Goal: Task Accomplishment & Management: Manage account settings

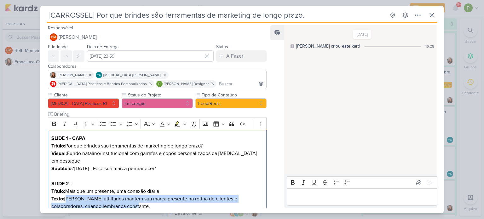
scroll to position [347, 0]
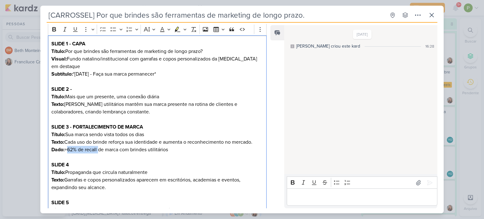
drag, startPoint x: 66, startPoint y: 148, endPoint x: 98, endPoint y: 152, distance: 32.9
click at [98, 152] on p "SLIDE 3 - FORTALECIMENTO DE MARCA Título: Sua marca sendo vista todos os dias T…" at bounding box center [157, 138] width 212 height 30
copy p "+62% de recall"
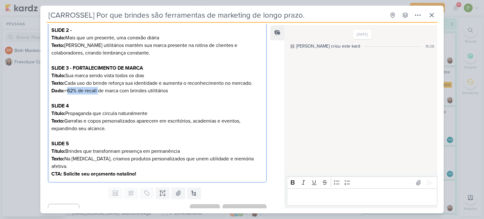
scroll to position [154, 0]
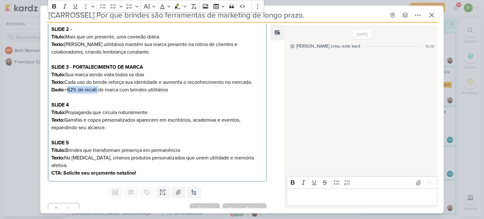
drag, startPoint x: 68, startPoint y: 74, endPoint x: 147, endPoint y: 76, distance: 78.8
click at [147, 76] on p "SLIDE 3 - FORTALECIMENTO DE MARCA Título: Sua marca sendo vista todos os dias T…" at bounding box center [157, 78] width 212 height 30
copy p "Sua marca sendo vista todos os dias"
drag, startPoint x: 89, startPoint y: 82, endPoint x: 258, endPoint y: 82, distance: 168.6
click at [258, 82] on p "SLIDE 3 - FORTALECIMENTO DE MARCA Título: Sua marca sendo vista todos os dias T…" at bounding box center [157, 78] width 212 height 30
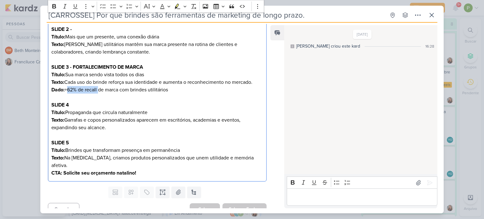
copy p "Cada uso do brinde reforça sua identidade e aumenta o reconhecimento no mercado."
drag, startPoint x: 71, startPoint y: 88, endPoint x: 177, endPoint y: 91, distance: 106.8
click at [177, 91] on p "SLIDE 3 - FORTALECIMENTO DE MARCA Título: Sua marca sendo vista todos os dias T…" at bounding box center [157, 78] width 212 height 30
copy p "+62% de recall de marca com brindes utilitários"
drag, startPoint x: 66, startPoint y: 112, endPoint x: 151, endPoint y: 111, distance: 84.8
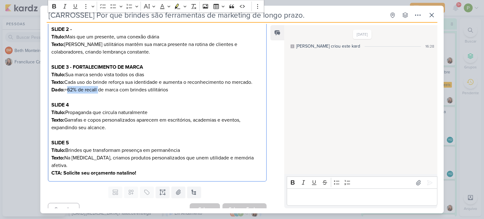
click at [151, 111] on p "SLIDE 4 Título: Propaganda que circula naturalmente Texto: Garrafas e copos per…" at bounding box center [157, 116] width 212 height 30
copy p "Propaganda que circula naturalmente"
drag, startPoint x: 66, startPoint y: 119, endPoint x: 108, endPoint y: 127, distance: 42.7
click at [108, 127] on p "SLIDE 4 Título: Propaganda que circula naturalmente Texto: Garrafas e copos per…" at bounding box center [157, 116] width 212 height 30
copy p "Garrafas e copos personalizados aparecem em escritórios, academias e eventos, e…"
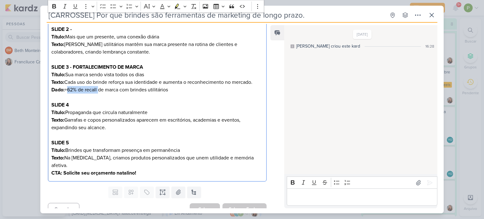
drag, startPoint x: 67, startPoint y: 149, endPoint x: 185, endPoint y: 147, distance: 117.8
click at [185, 147] on p "SLIDE 5 Título: Brindes que transformam presença em permanência Texto: Na [MEDI…" at bounding box center [157, 158] width 212 height 38
copy p "Brindes que transformam presença em permanência"
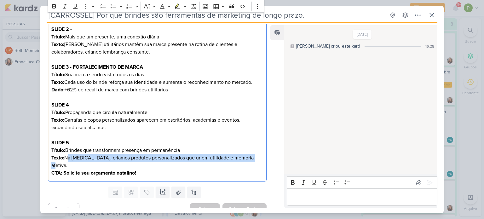
drag, startPoint x: 66, startPoint y: 157, endPoint x: 263, endPoint y: 155, distance: 197.2
click at [263, 155] on div "SLIDE 1 - CAPA Título: Por que brindes são ferramentas de marketing de longo pr…" at bounding box center [157, 78] width 219 height 206
copy p "Na [MEDICAL_DATA], criamos produtos personalizados que unem utilidade e memória…"
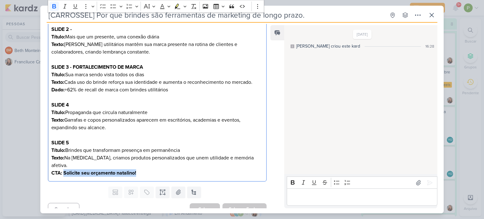
drag, startPoint x: 63, startPoint y: 165, endPoint x: 142, endPoint y: 170, distance: 78.9
click at [142, 170] on div "SLIDE 1 - CAPA Título: Por que brindes são ferramentas de marketing de longo pr…" at bounding box center [157, 78] width 219 height 206
copy strong "Solicite seu orçamento natalino!"
click at [417, 185] on icon at bounding box center [418, 183] width 6 height 6
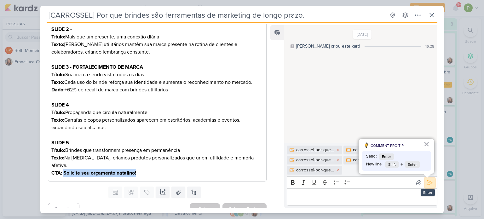
click at [427, 181] on icon at bounding box center [430, 183] width 6 height 6
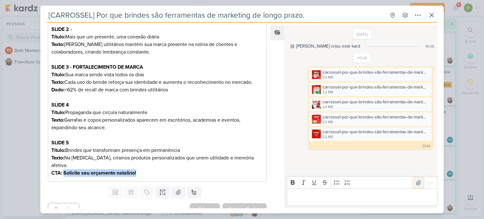
click at [415, 180] on icon at bounding box center [418, 183] width 6 height 6
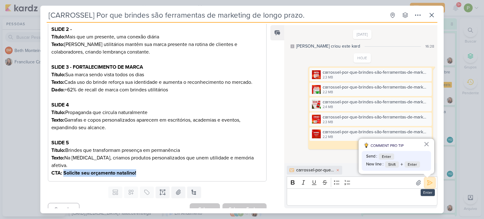
click at [427, 183] on icon at bounding box center [430, 183] width 6 height 6
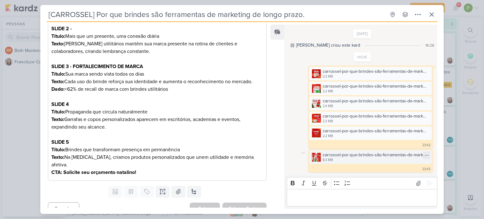
click at [348, 155] on div "carrossel-por-que-brindes-são-ferramentas-de-marketing-de-longo-prazo.png" at bounding box center [375, 155] width 105 height 7
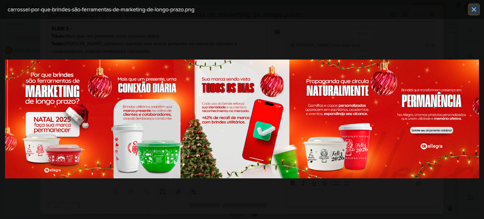
click at [474, 10] on icon at bounding box center [474, 10] width 8 height 8
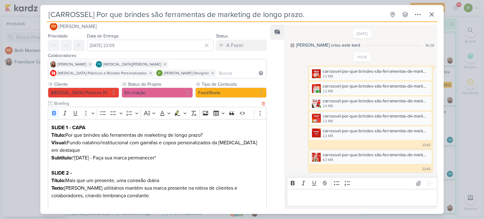
scroll to position [0, 0]
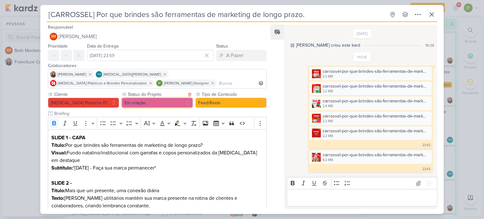
click at [170, 106] on button "Em criação" at bounding box center [157, 103] width 71 height 10
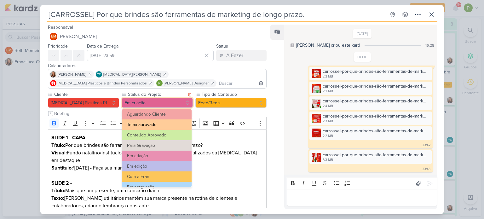
scroll to position [32, 0]
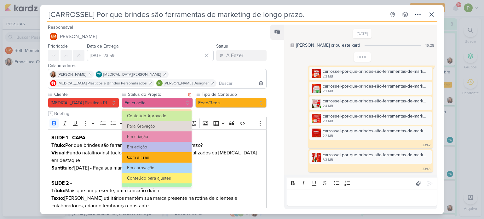
click at [164, 161] on button "Com a Fran" at bounding box center [157, 157] width 70 height 10
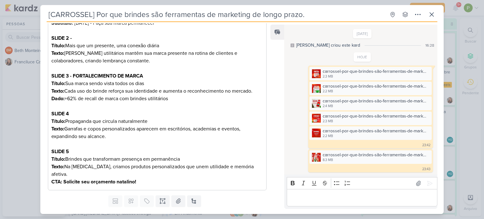
scroll to position [154, 0]
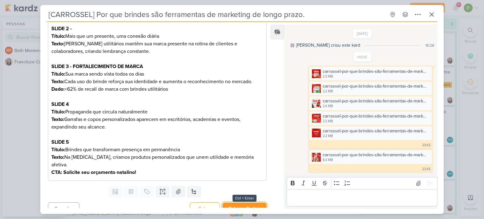
click at [241, 204] on button "Salvar e Fechar" at bounding box center [244, 209] width 44 height 12
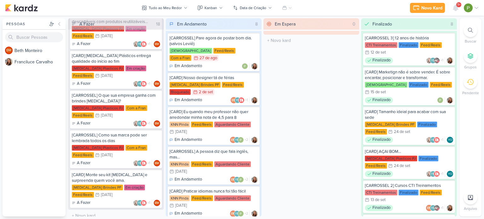
scroll to position [507, 0]
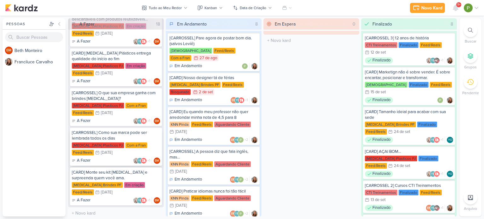
click at [121, 133] on div "[CARROSSEL] Como sua marca pode ser lembrada todos os dias" at bounding box center [116, 135] width 88 height 11
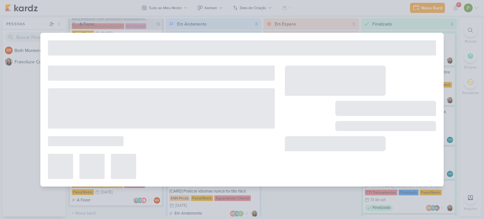
type input "[CARROSSEL] Como sua marca pode ser lembrada todos os dias"
type input "[DATE] 23:59"
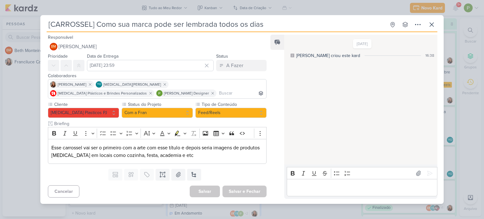
scroll to position [0, 0]
click at [18, 157] on div "[CARROSSEL] Como sua marca pode ser lembrada todos os dias Criado por [PERSON_N…" at bounding box center [242, 109] width 484 height 219
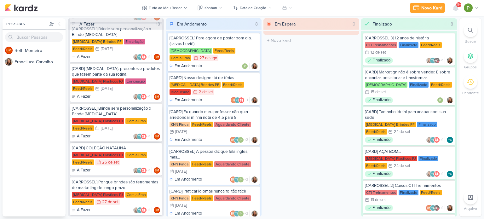
scroll to position [349, 0]
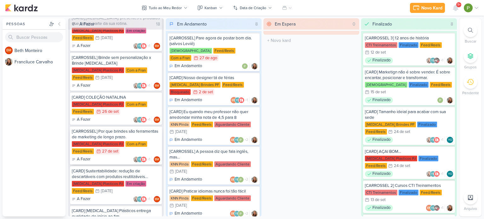
click at [114, 156] on div "A Fazer YO +1 BM" at bounding box center [116, 159] width 88 height 6
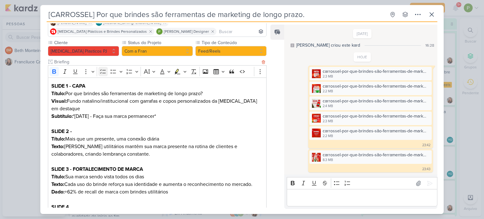
scroll to position [63, 0]
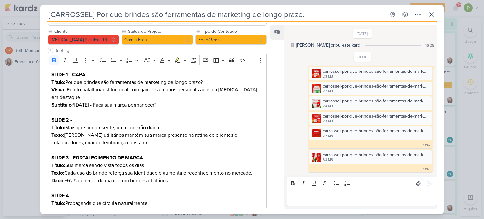
click at [20, 118] on div "[CARROSSEL] Por que brindes são ferramentas de marketing de longo prazo. Criado…" at bounding box center [242, 109] width 484 height 219
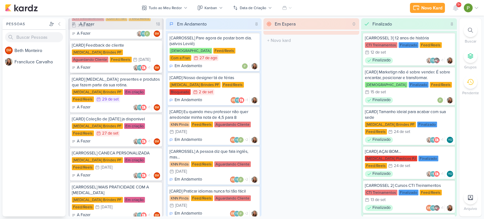
scroll to position [66, 0]
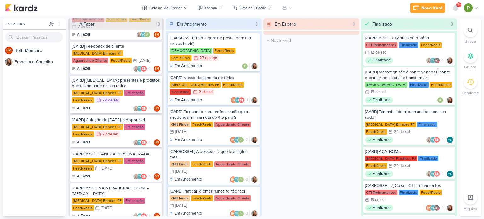
click at [129, 82] on div "[CARD] [MEDICAL_DATA]: presentes e produtos que fazem parte da sua rotina." at bounding box center [116, 83] width 88 height 11
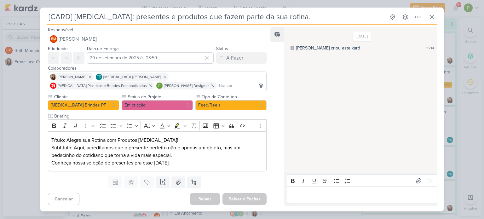
click at [1, 115] on div "[CARD] [MEDICAL_DATA]: presentes e produtos que fazem parte da sua rotina. Cria…" at bounding box center [242, 109] width 484 height 219
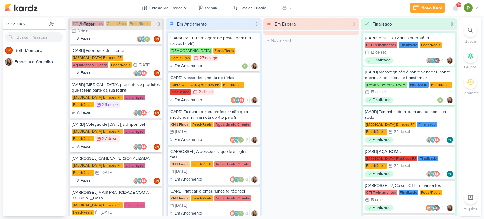
scroll to position [63, 0]
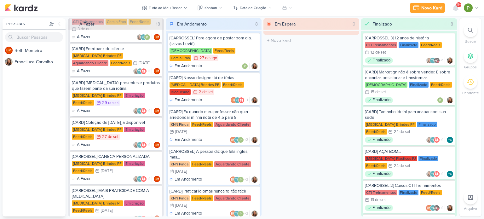
click at [108, 85] on div "[CARD] [MEDICAL_DATA]: presentes e produtos que fazem parte da sua rotina." at bounding box center [116, 85] width 88 height 11
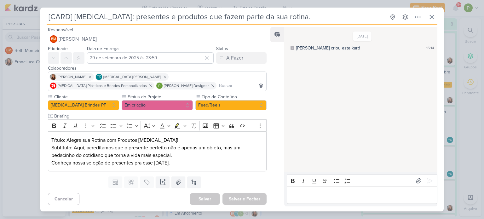
click at [13, 112] on div "[CARD] [MEDICAL_DATA]: presentes e produtos que fazem parte da sua rotina. Cria…" at bounding box center [242, 109] width 484 height 219
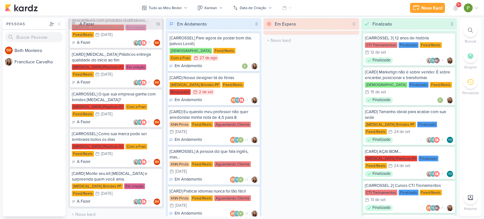
scroll to position [507, 0]
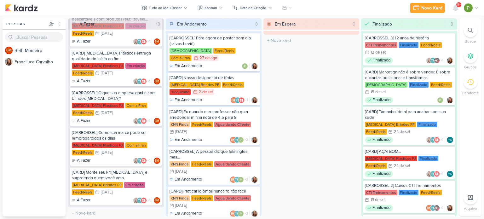
click at [23, 129] on div "BM B e t h M o n t e i r o F r a n c i l u c e C a r v a l h o" at bounding box center [34, 131] width 63 height 172
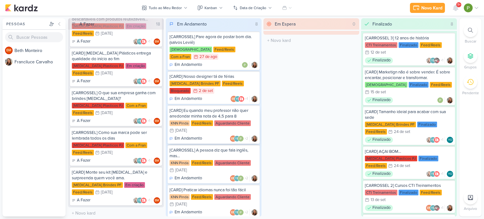
scroll to position [0, 0]
